Goal: Task Accomplishment & Management: Manage account settings

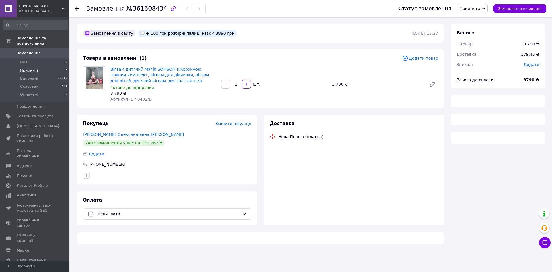
click at [40, 67] on li "Прийняті 7" at bounding box center [35, 70] width 71 height 8
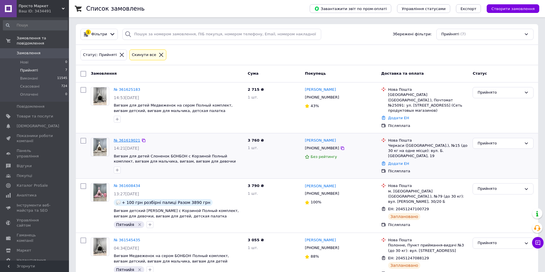
click at [132, 138] on link "№ 361619021" at bounding box center [127, 140] width 26 height 4
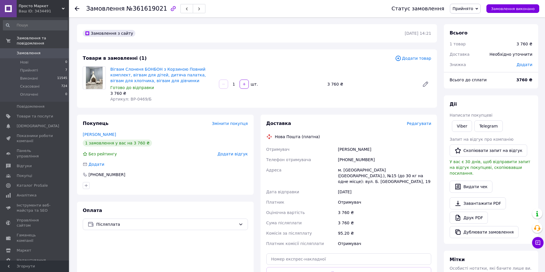
click at [412, 60] on span "Додати товар" at bounding box center [413, 58] width 36 height 6
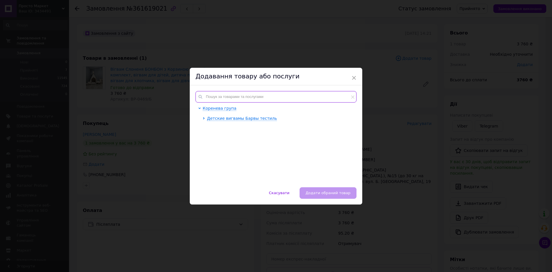
click at [272, 95] on input "text" at bounding box center [275, 96] width 161 height 11
type input "0"
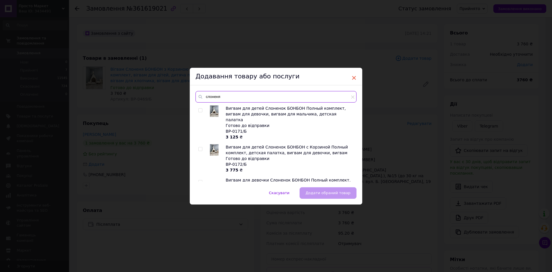
type input "слоненя"
click at [351, 78] on span "×" at bounding box center [353, 78] width 5 height 10
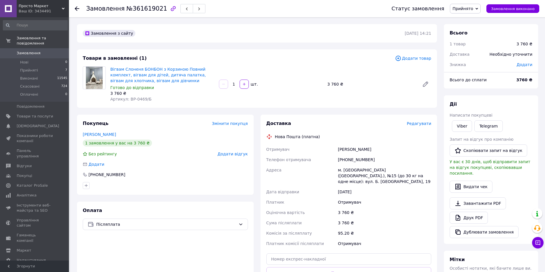
scroll to position [8, 0]
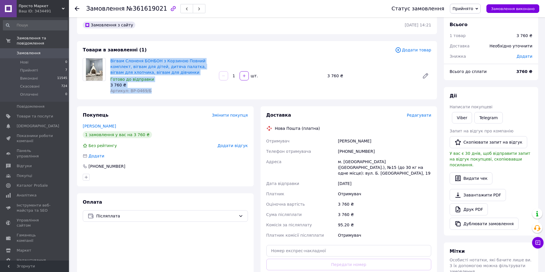
drag, startPoint x: 151, startPoint y: 91, endPoint x: 109, endPoint y: 57, distance: 53.3
click at [109, 57] on div "Вігвам Слоненя БОНБОН з Корзиною Повний комплект, вігвам для дітей, дитяча пала…" at bounding box center [162, 76] width 109 height 38
copy div "Вігвам Слоненя БОНБОН з Корзиною Повний комплект, вігвам для дітей, дитяча пала…"
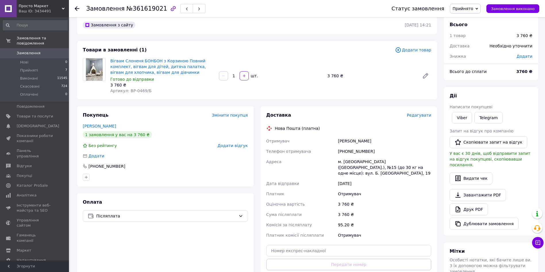
click at [419, 50] on span "Додати товар" at bounding box center [413, 50] width 36 height 6
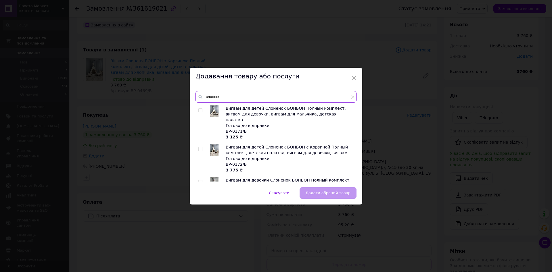
click at [264, 91] on input "слоненя" at bounding box center [275, 96] width 161 height 11
type input "с"
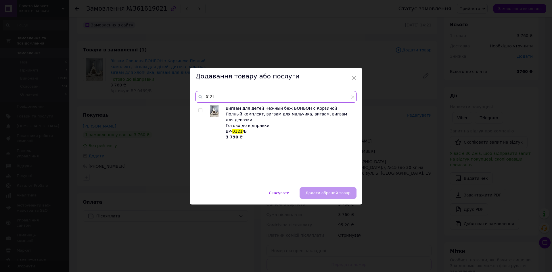
type input "0121"
drag, startPoint x: 202, startPoint y: 112, endPoint x: 199, endPoint y: 110, distance: 4.1
click at [199, 110] on div at bounding box center [201, 122] width 6 height 34
click at [199, 110] on input "checkbox" at bounding box center [200, 111] width 4 height 4
checkbox input "true"
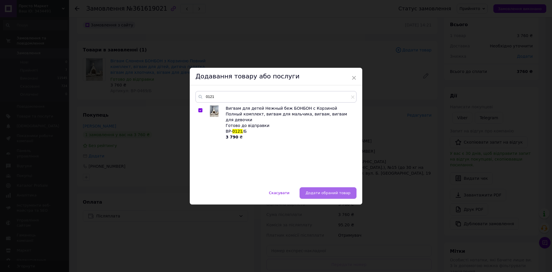
click at [330, 191] on span "Додати обраний товар" at bounding box center [327, 193] width 45 height 4
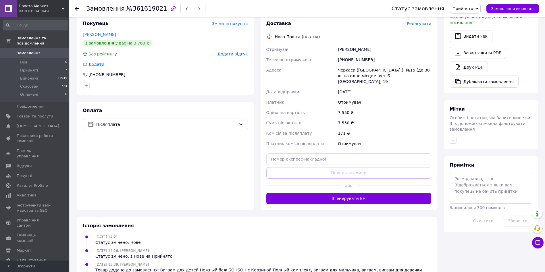
scroll to position [172, 0]
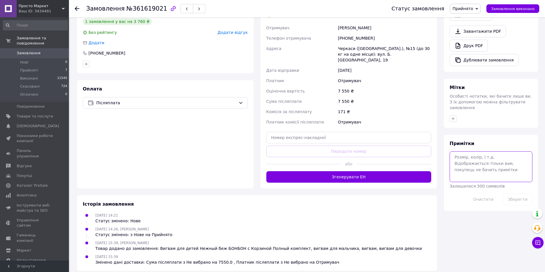
click at [479, 164] on textarea at bounding box center [491, 166] width 83 height 30
type textarea "+"
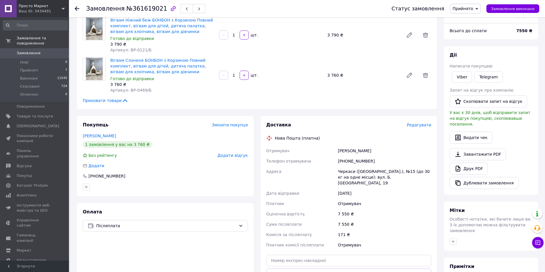
scroll to position [45, 0]
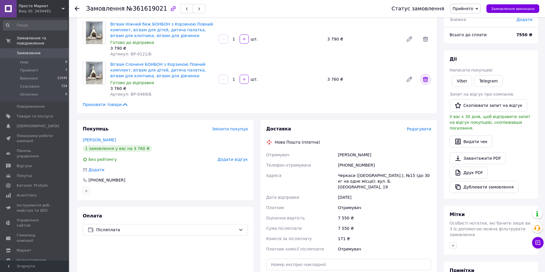
click at [425, 81] on icon at bounding box center [425, 79] width 5 height 5
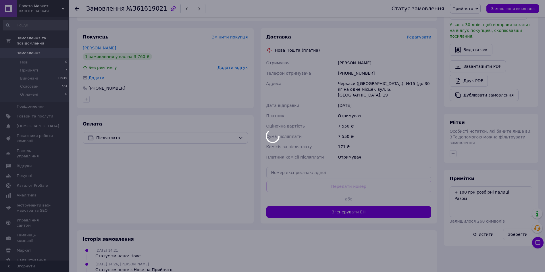
scroll to position [147, 0]
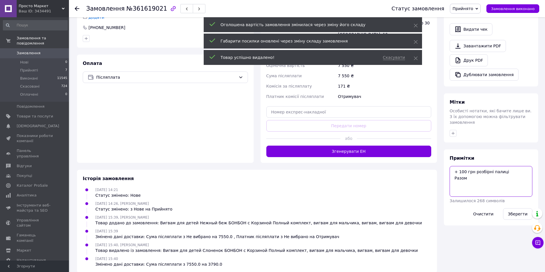
click at [475, 171] on textarea "+ 100 грн розбірні палиці Разом" at bounding box center [491, 181] width 83 height 30
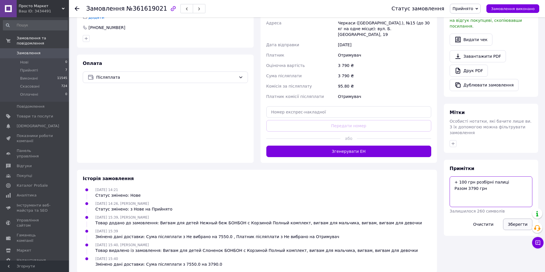
type textarea "+ 100 грн розбірні палиці Разом 3790 грн"
click at [514, 219] on button "Зберегти" at bounding box center [517, 224] width 29 height 11
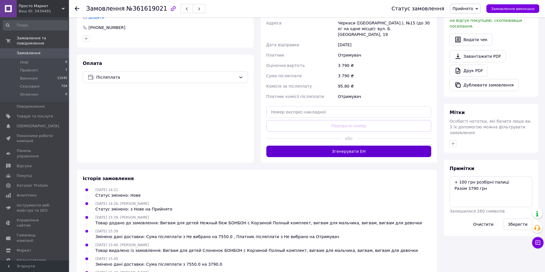
click at [371, 146] on button "Згенерувати ЕН" at bounding box center [348, 151] width 165 height 11
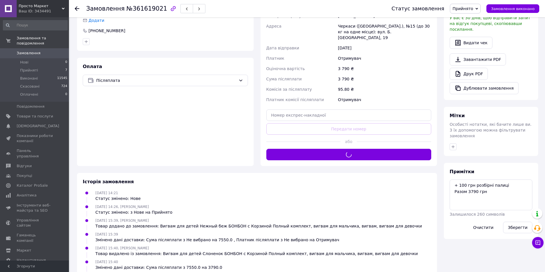
scroll to position [163, 0]
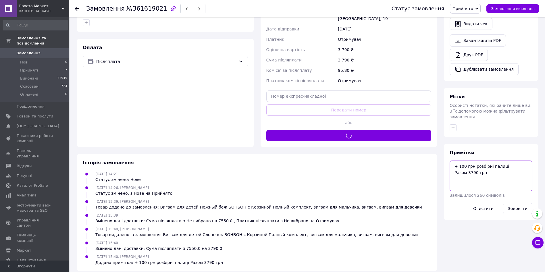
drag, startPoint x: 495, startPoint y: 162, endPoint x: 449, endPoint y: 155, distance: 46.2
click at [443, 154] on div "Всього 1 товар 3 790 ₴ Доставка Необхідно уточнити Знижка Додати Всього до спла…" at bounding box center [491, 66] width 101 height 410
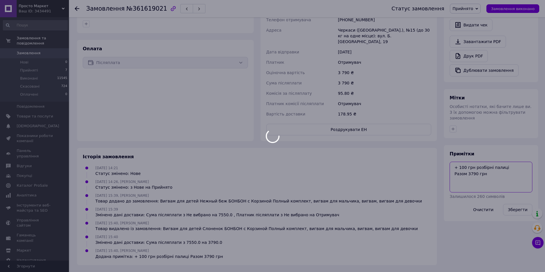
scroll to position [156, 0]
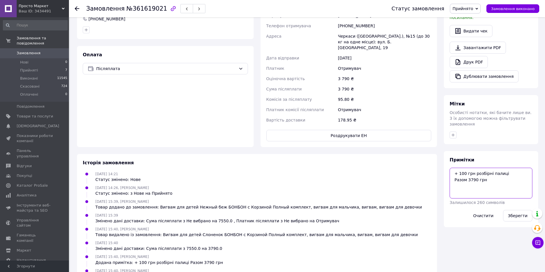
drag, startPoint x: 472, startPoint y: 161, endPoint x: 493, endPoint y: 169, distance: 22.8
click at [493, 169] on textarea "+ 100 грн розбірні палиці Разом 3790 грн" at bounding box center [491, 183] width 83 height 30
drag, startPoint x: 493, startPoint y: 169, endPoint x: 481, endPoint y: 172, distance: 12.9
click at [481, 172] on textarea "+ 100 грн розбірні палиці Разом 3790 грн" at bounding box center [491, 183] width 83 height 30
click at [493, 174] on textarea "+ 100 грн розбірні палиці Разом 3790 грн" at bounding box center [491, 183] width 83 height 30
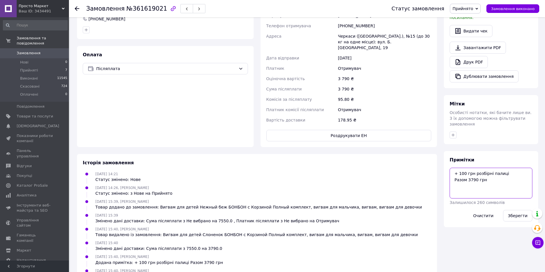
drag, startPoint x: 487, startPoint y: 172, endPoint x: 452, endPoint y: 160, distance: 36.5
click at [452, 168] on textarea "+ 100 грн розбірні палиці Разом 3790 грн" at bounding box center [491, 183] width 83 height 30
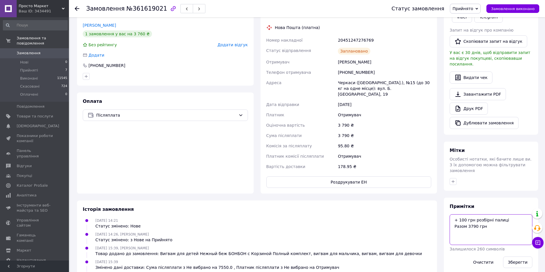
scroll to position [109, 0]
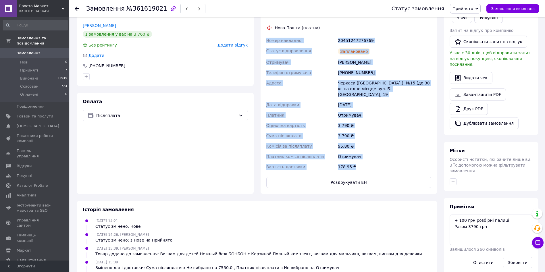
drag, startPoint x: 356, startPoint y: 159, endPoint x: 264, endPoint y: 43, distance: 148.3
click at [264, 43] on div "Доставка Редагувати Нова Пошта (платна) Номер накладної 20451247276769 Статус в…" at bounding box center [349, 100] width 177 height 188
copy div "Номер накладної 20451247276769 Статус відправлення Заплановано Отримувач [PERSO…"
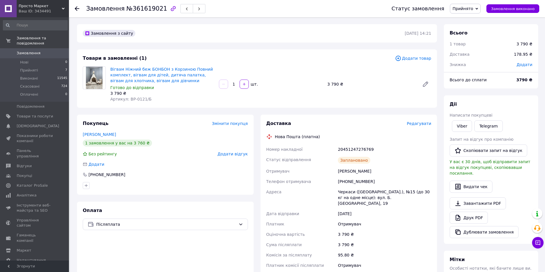
click at [150, 11] on span "№361619021" at bounding box center [146, 8] width 41 height 7
copy span "361619021"
click at [49, 66] on li "Прийняті 7" at bounding box center [35, 70] width 71 height 8
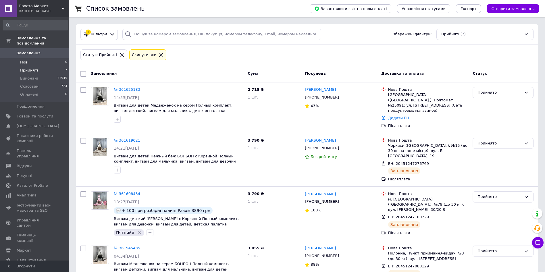
click at [40, 58] on li "Нові 0" at bounding box center [35, 62] width 71 height 8
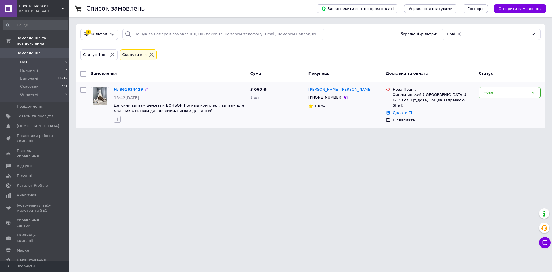
click at [117, 120] on icon "button" at bounding box center [117, 119] width 3 height 3
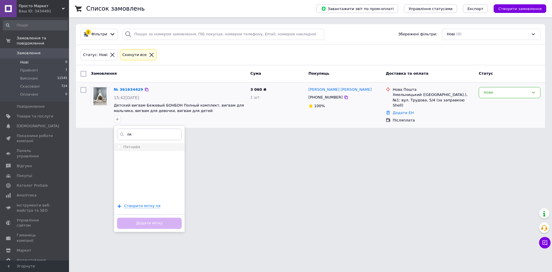
type input "пя"
click at [143, 148] on div "Пятнийя" at bounding box center [149, 147] width 65 height 5
checkbox input "true"
click at [172, 222] on button "Додати мітку" at bounding box center [149, 223] width 65 height 11
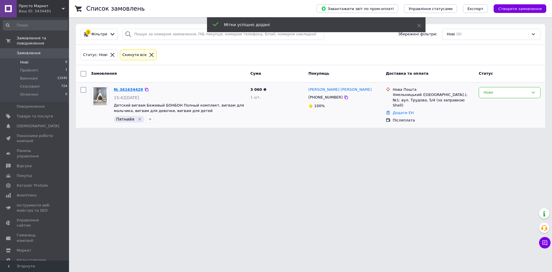
click at [135, 89] on link "№ 361634429" at bounding box center [128, 89] width 29 height 4
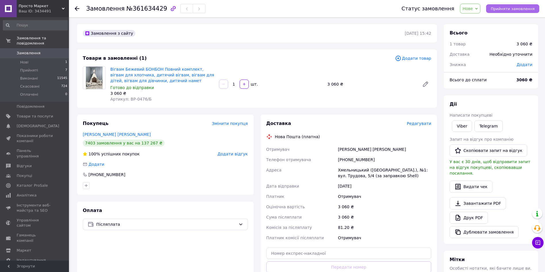
click at [519, 6] on button "Прийняти замовлення" at bounding box center [512, 8] width 53 height 9
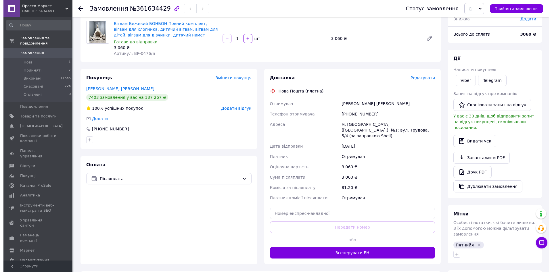
scroll to position [48, 0]
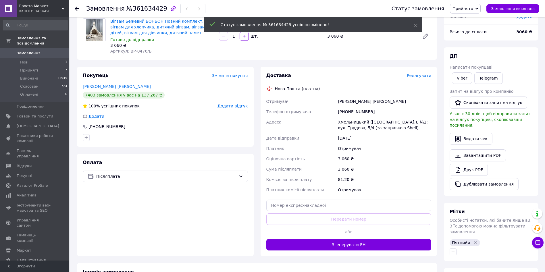
click at [422, 77] on span "Редагувати" at bounding box center [419, 75] width 24 height 5
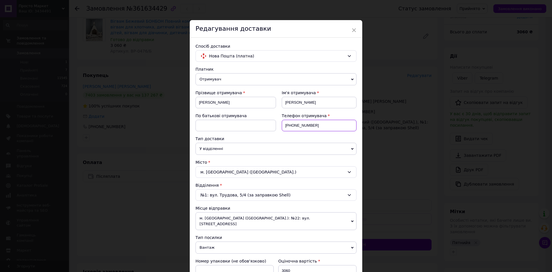
drag, startPoint x: 329, startPoint y: 129, endPoint x: 290, endPoint y: 131, distance: 38.6
click at [290, 131] on input "[PHONE_NUMBER]" at bounding box center [319, 125] width 75 height 11
paste input "509636534"
type input "[PHONE_NUMBER]"
click at [230, 98] on input "[PERSON_NAME]" at bounding box center [235, 102] width 80 height 11
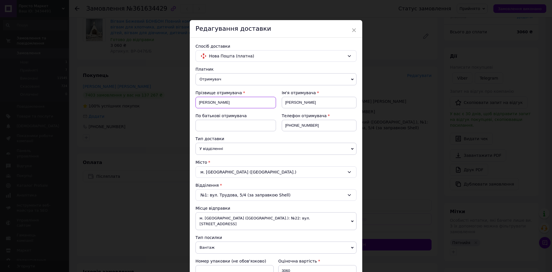
click at [230, 98] on input "[PERSON_NAME]" at bounding box center [235, 102] width 80 height 11
type input "[PERSON_NAME]"
click at [230, 124] on input at bounding box center [235, 125] width 80 height 11
paste input "Олександрівна"
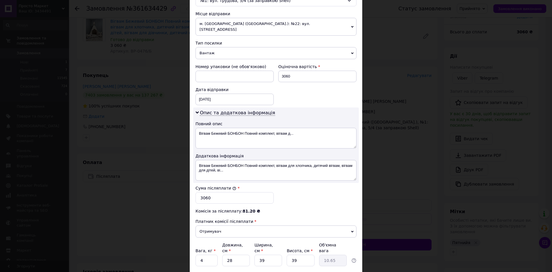
scroll to position [216, 0]
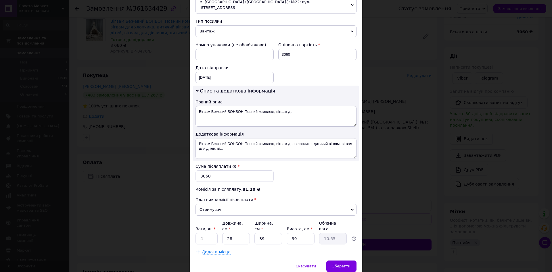
type input "Олександрівна"
click at [233, 233] on input "28" at bounding box center [236, 238] width 28 height 11
type input "5"
type input "1.9"
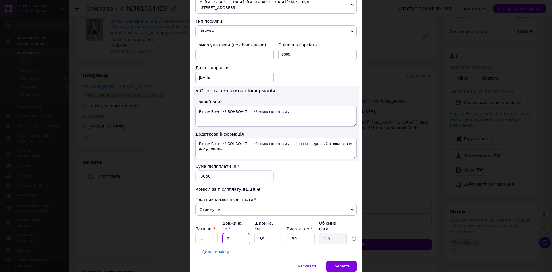
type input "52"
type input "19.77"
type input "52"
click at [218, 250] on span "Додати місце" at bounding box center [216, 252] width 29 height 5
click at [240, 249] on div "Вага, кг * 1 Довжина, см * 5 Ширина, см * 5 Висота, см * 5 Об'ємна вага 0.1" at bounding box center [275, 261] width 161 height 24
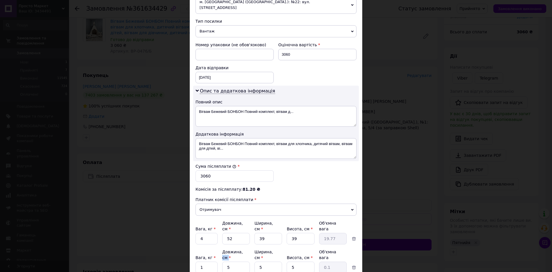
click at [240, 249] on div "Вага, кг * 1 Довжина, см * 5 Ширина, см * 5 Висота, см * 5 Об'ємна вага 0.1" at bounding box center [275, 261] width 161 height 24
click at [236, 262] on input "5" at bounding box center [236, 267] width 28 height 11
type input "18"
type input "0.11"
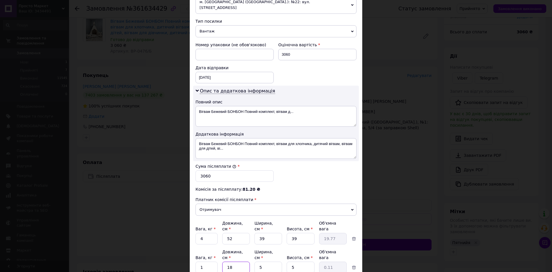
type input "180"
type input "1.13"
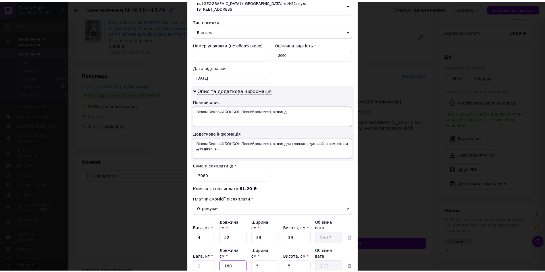
scroll to position [254, 0]
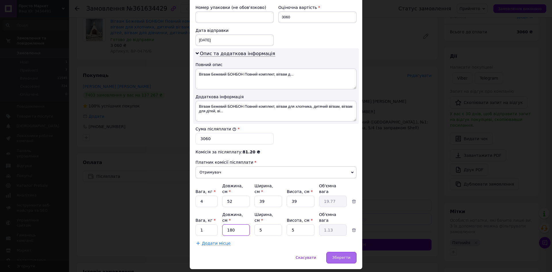
type input "180"
click at [351, 252] on div "Зберегти" at bounding box center [341, 257] width 30 height 11
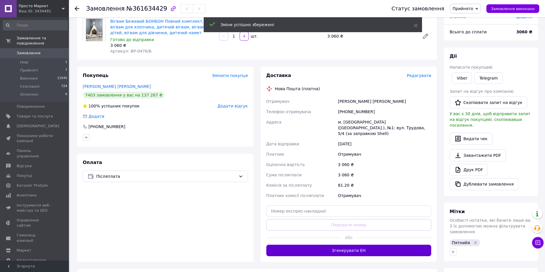
click at [344, 245] on button "Згенерувати ЕН" at bounding box center [348, 250] width 165 height 11
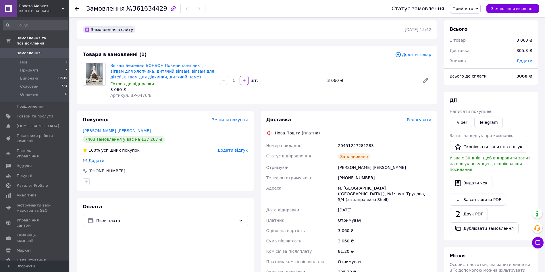
scroll to position [0, 0]
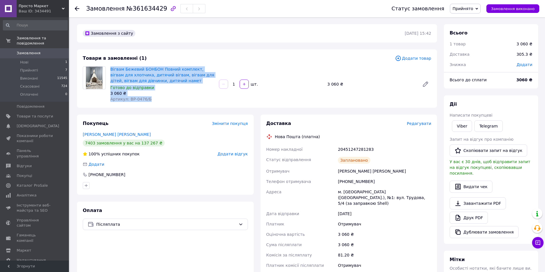
drag, startPoint x: 110, startPoint y: 68, endPoint x: 161, endPoint y: 101, distance: 60.4
click at [161, 101] on div "Вігвам Бежевий БОНБОН Повний комплект, вігвам для хлопчика, дитячий вігвам, віг…" at bounding box center [162, 84] width 109 height 38
copy div "Вігвам Бежевий БОНБОН Повний комплект, вігвам для хлопчика, дитячий вігвам, віг…"
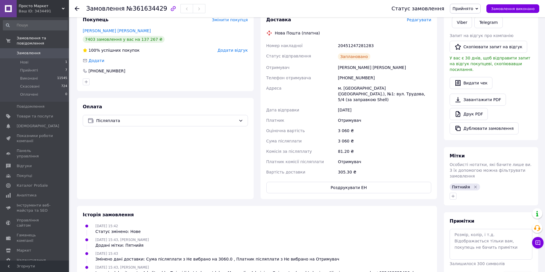
scroll to position [76, 0]
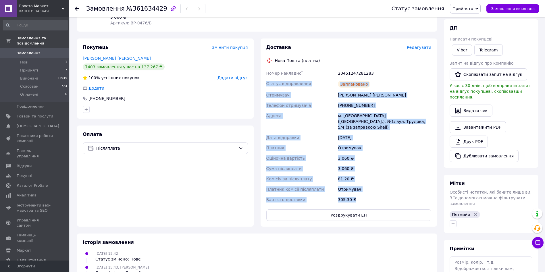
drag, startPoint x: 355, startPoint y: 195, endPoint x: 261, endPoint y: 80, distance: 148.8
click at [261, 80] on div "Доставка Редагувати Нова Пошта (платна) Номер накладної 20451247281283 Статус в…" at bounding box center [349, 133] width 177 height 188
drag, startPoint x: 267, startPoint y: 74, endPoint x: 369, endPoint y: 200, distance: 162.4
click at [369, 200] on div "Доставка Редагувати Нова Пошта (платна) Номер накладної 20451247281283 Статус в…" at bounding box center [348, 132] width 165 height 177
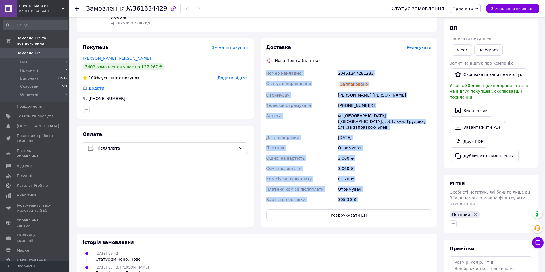
copy div "Lorem ipsumdolo 02147793247279 Sitame consectetura Elitseddoei Temporinc Utlabo…"
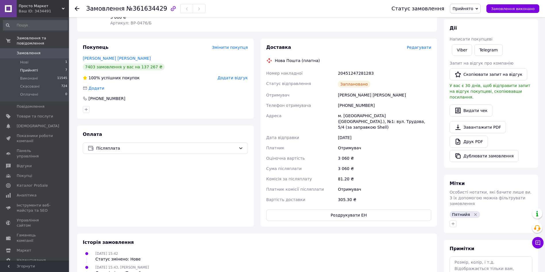
click at [29, 68] on span "Прийняті" at bounding box center [29, 70] width 18 height 5
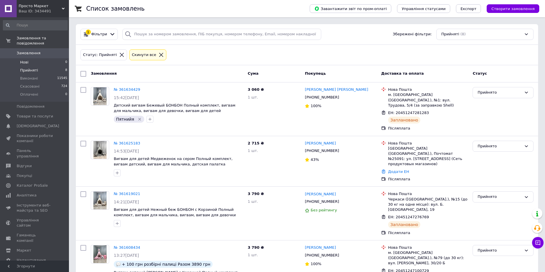
click at [45, 58] on li "Нові 0" at bounding box center [35, 62] width 71 height 8
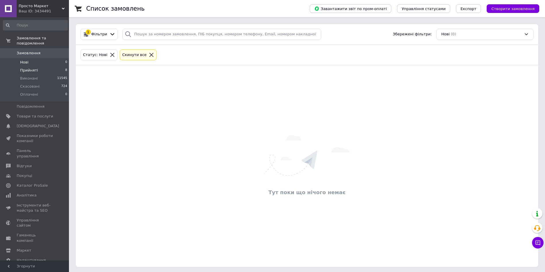
click at [36, 66] on li "Прийняті 8" at bounding box center [35, 70] width 71 height 8
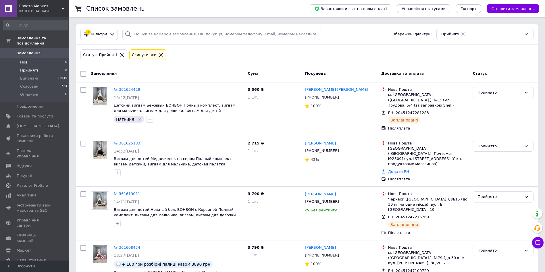
click at [35, 58] on li "Нові 0" at bounding box center [35, 62] width 71 height 8
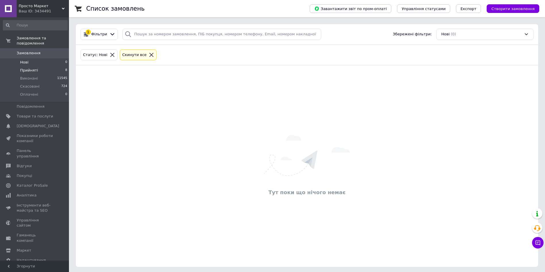
click at [41, 66] on li "Прийняті 8" at bounding box center [35, 70] width 71 height 8
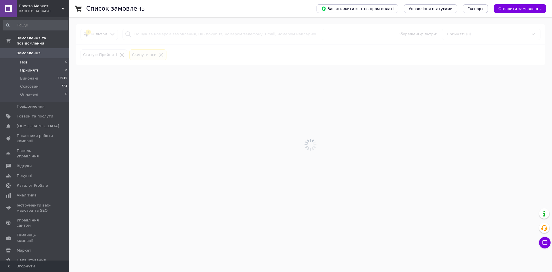
click at [45, 58] on li "Нові 0" at bounding box center [35, 62] width 71 height 8
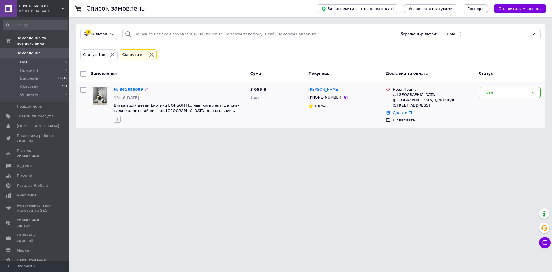
click at [118, 116] on button "button" at bounding box center [117, 119] width 7 height 7
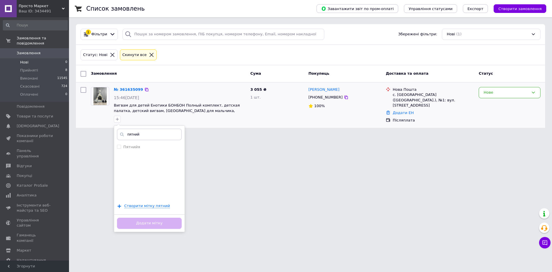
type input "пятний"
click at [131, 142] on div "пятний Пятнийя Створити мітку пятний Додати мітку" at bounding box center [149, 179] width 71 height 107
click at [134, 147] on label "Пятнийя" at bounding box center [131, 147] width 17 height 4
checkbox input "true"
click at [164, 222] on button "Додати мітку" at bounding box center [149, 223] width 65 height 11
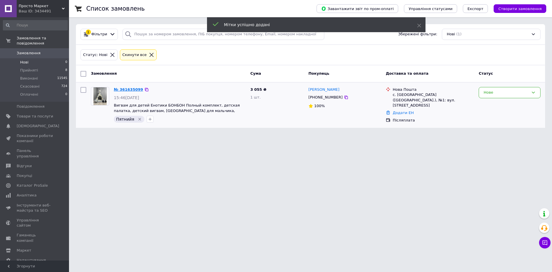
click at [135, 89] on link "№ 361635099" at bounding box center [128, 89] width 29 height 4
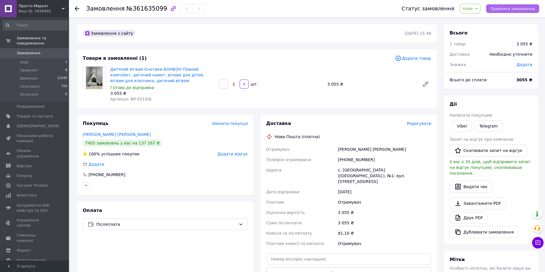
click at [520, 7] on span "Прийняти замовлення" at bounding box center [513, 9] width 44 height 4
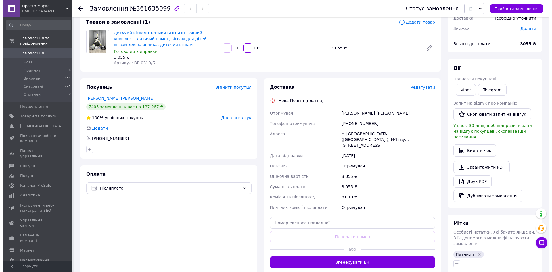
scroll to position [43, 0]
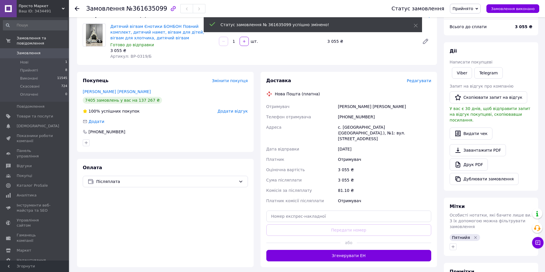
click at [421, 81] on span "Редагувати" at bounding box center [419, 80] width 24 height 5
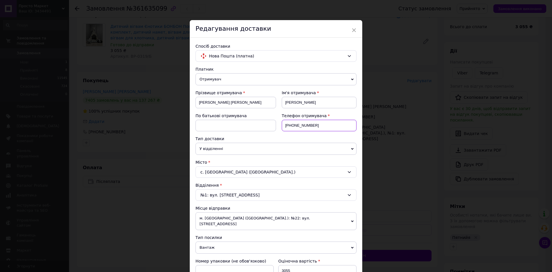
drag, startPoint x: 331, startPoint y: 128, endPoint x: 291, endPoint y: 129, distance: 40.5
click at [291, 129] on input "[PHONE_NUMBER]" at bounding box center [319, 125] width 75 height 11
paste input "99315102"
type input "[PHONE_NUMBER]"
click at [231, 106] on input "[PERSON_NAME] [PERSON_NAME]" at bounding box center [235, 102] width 80 height 11
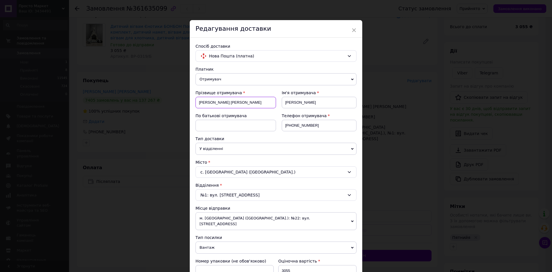
click at [231, 106] on input "[PERSON_NAME] [PERSON_NAME]" at bounding box center [235, 102] width 80 height 11
type input "[PERSON_NAME]"
click at [233, 128] on input at bounding box center [235, 125] width 80 height 11
paste input "Олександрівна"
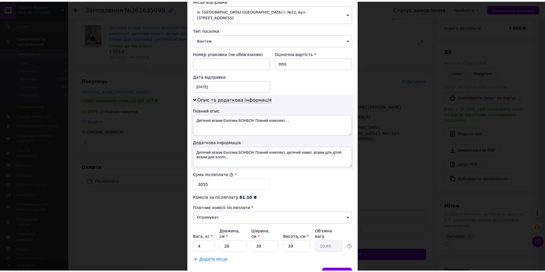
scroll to position [231, 0]
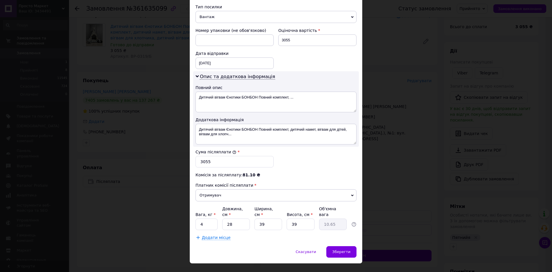
type input "Олександрівна"
click at [243, 219] on input "28" at bounding box center [236, 224] width 28 height 11
type input "5"
type input "1.9"
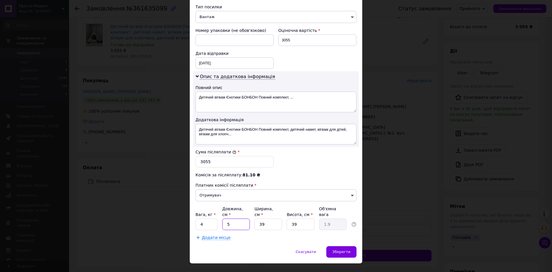
type input "52"
type input "19.77"
type input "52"
click at [223, 235] on span "Додати місце" at bounding box center [216, 237] width 29 height 5
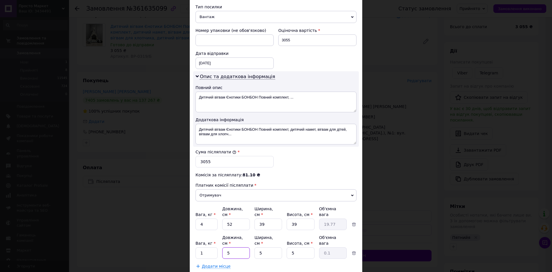
click at [235, 247] on input "5" at bounding box center [236, 252] width 28 height 11
type input "18"
type input "0.11"
type input "180"
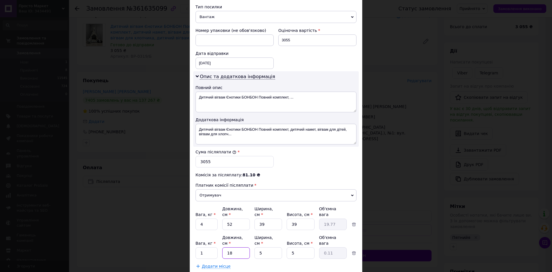
type input "1.13"
type input "180"
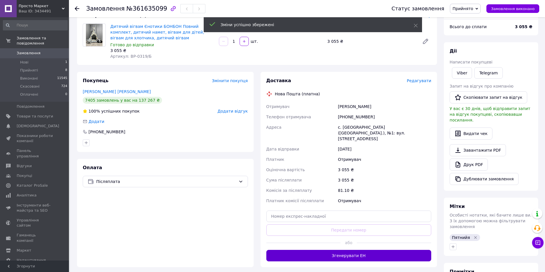
click at [387, 250] on button "Згенерувати ЕН" at bounding box center [348, 255] width 165 height 11
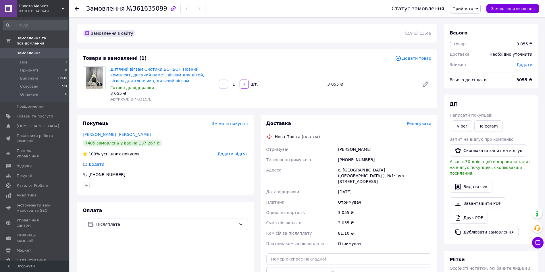
scroll to position [0, 0]
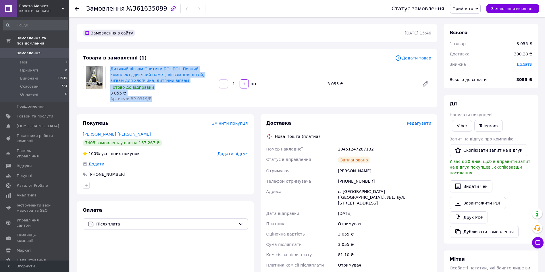
drag, startPoint x: 110, startPoint y: 69, endPoint x: 157, endPoint y: 104, distance: 59.1
click at [157, 104] on div "Товари в замовленні (1) Додати товар Дитячий вігвам Єнотики БОНБОН Повний компл…" at bounding box center [257, 78] width 360 height 58
copy div "Дитячий вігвам Єнотики БОНБОН Повний комплект, дитячий намет, вігвам для дітей,…"
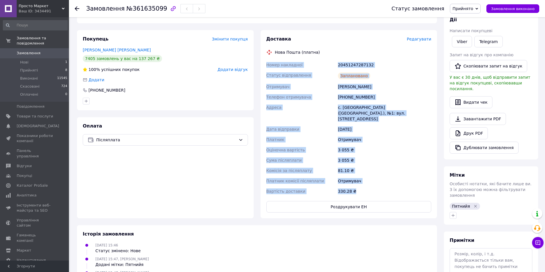
drag, startPoint x: 266, startPoint y: 61, endPoint x: 359, endPoint y: 178, distance: 149.5
click at [359, 178] on div "Номер накладної 20451247287132 Статус відправлення Заплановано Отримувач [PERSO…" at bounding box center [349, 128] width 168 height 137
copy div "Номер накладної 20451247287132 Статус відправлення Заплановано Отримувач [PERSO…"
